Goal: Information Seeking & Learning: Learn about a topic

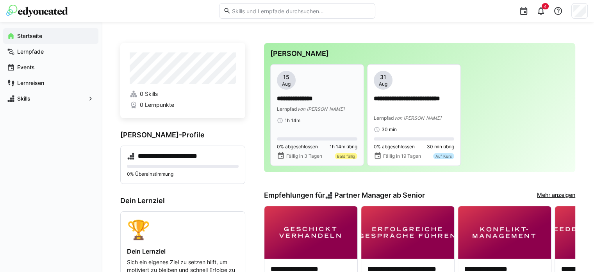
click at [315, 111] on span "von Krongaard" at bounding box center [320, 109] width 47 height 6
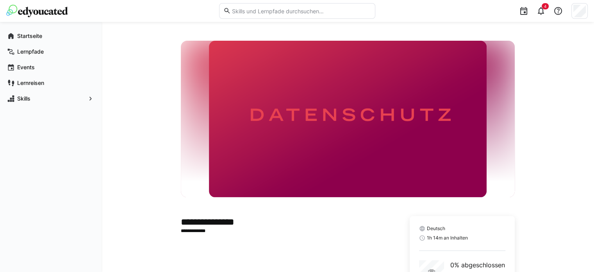
scroll to position [66, 0]
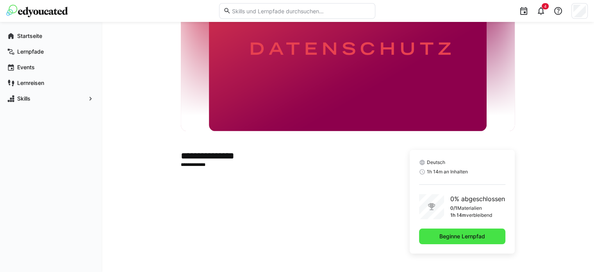
click at [467, 242] on span "Beginne Lernpfad" at bounding box center [462, 236] width 86 height 16
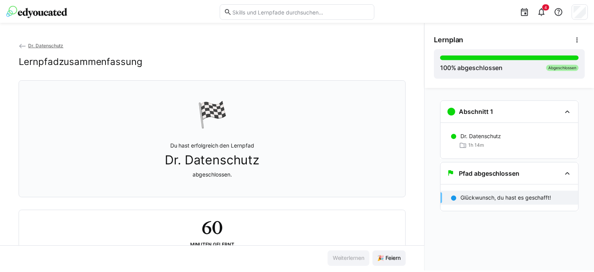
scroll to position [29, 0]
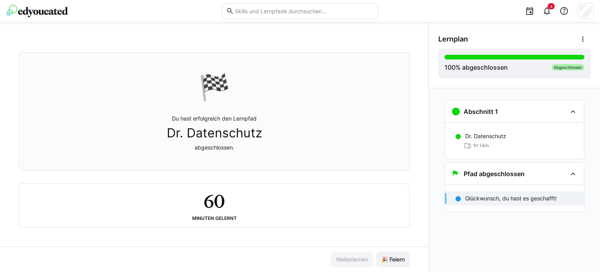
click at [526, 198] on p "Glückwunsch, du hast es geschafft!" at bounding box center [510, 198] width 91 height 8
click at [394, 256] on span "🎉 Feiern" at bounding box center [393, 259] width 26 height 8
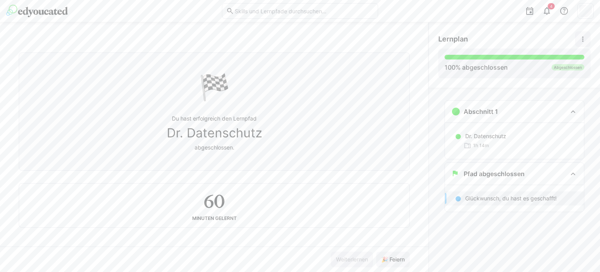
click at [580, 44] on span at bounding box center [583, 39] width 16 height 16
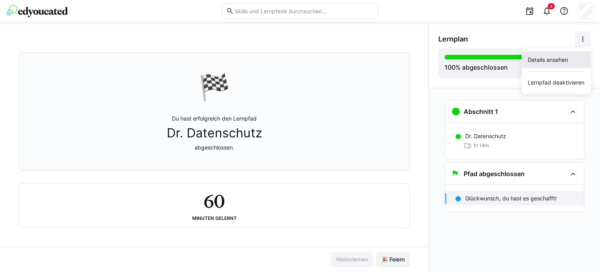
click at [548, 62] on div "Details ansehen" at bounding box center [556, 60] width 57 height 8
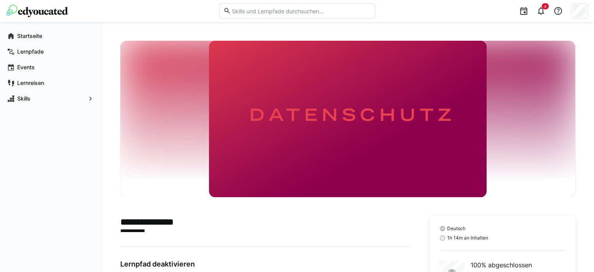
click at [26, 17] on img at bounding box center [37, 11] width 62 height 13
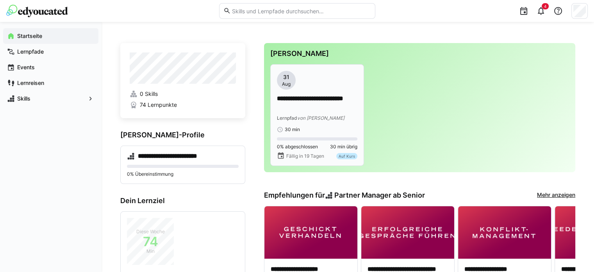
click at [290, 82] on span "Aug" at bounding box center [286, 84] width 9 height 6
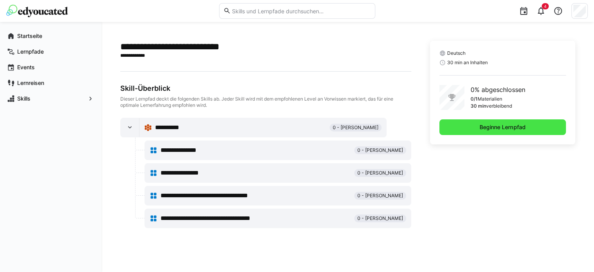
click at [458, 126] on span "Beginne Lernpfad" at bounding box center [503, 127] width 127 height 16
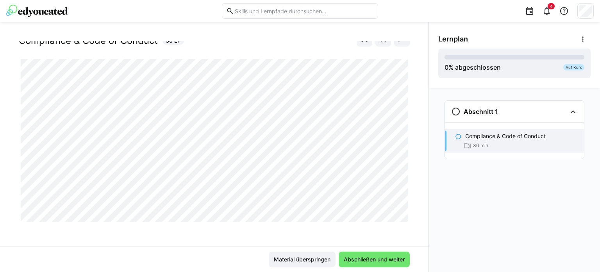
scroll to position [24, 0]
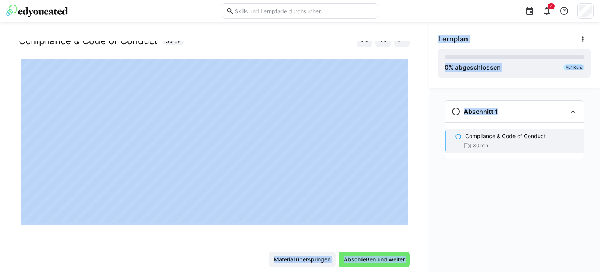
drag, startPoint x: 430, startPoint y: 165, endPoint x: 425, endPoint y: 130, distance: 35.5
click at [425, 130] on div "Compliance & Code of Conduct Compliance & Code of Conduct 30 LP Material übersp…" at bounding box center [300, 147] width 600 height 250
click at [405, 220] on div at bounding box center [410, 212] width 19 height 16
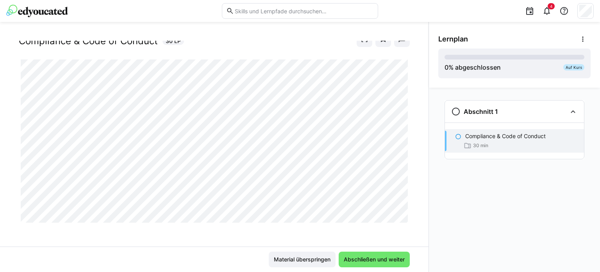
click at [405, 220] on div at bounding box center [410, 212] width 19 height 16
click at [403, 220] on div at bounding box center [410, 212] width 19 height 16
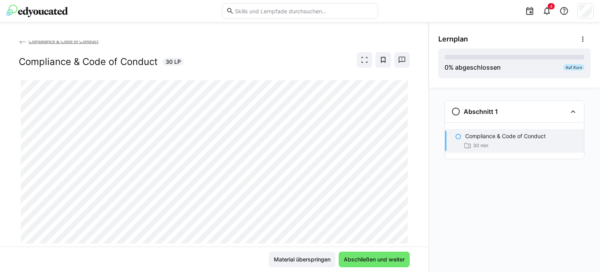
scroll to position [0, 0]
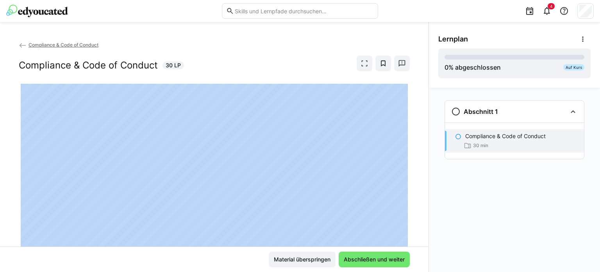
click at [386, 87] on app-classroom-main-layout "Compliance & Code of Conduct Compliance & Code of Conduct 30 LP Material übersp…" at bounding box center [214, 156] width 429 height 231
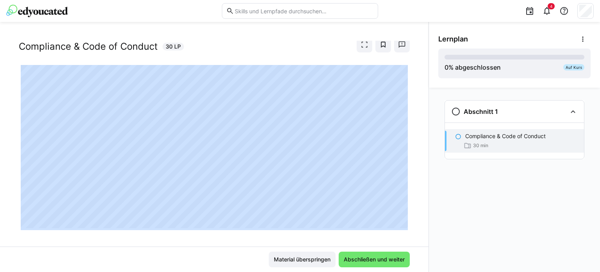
scroll to position [25, 0]
